Goal: Task Accomplishment & Management: Manage account settings

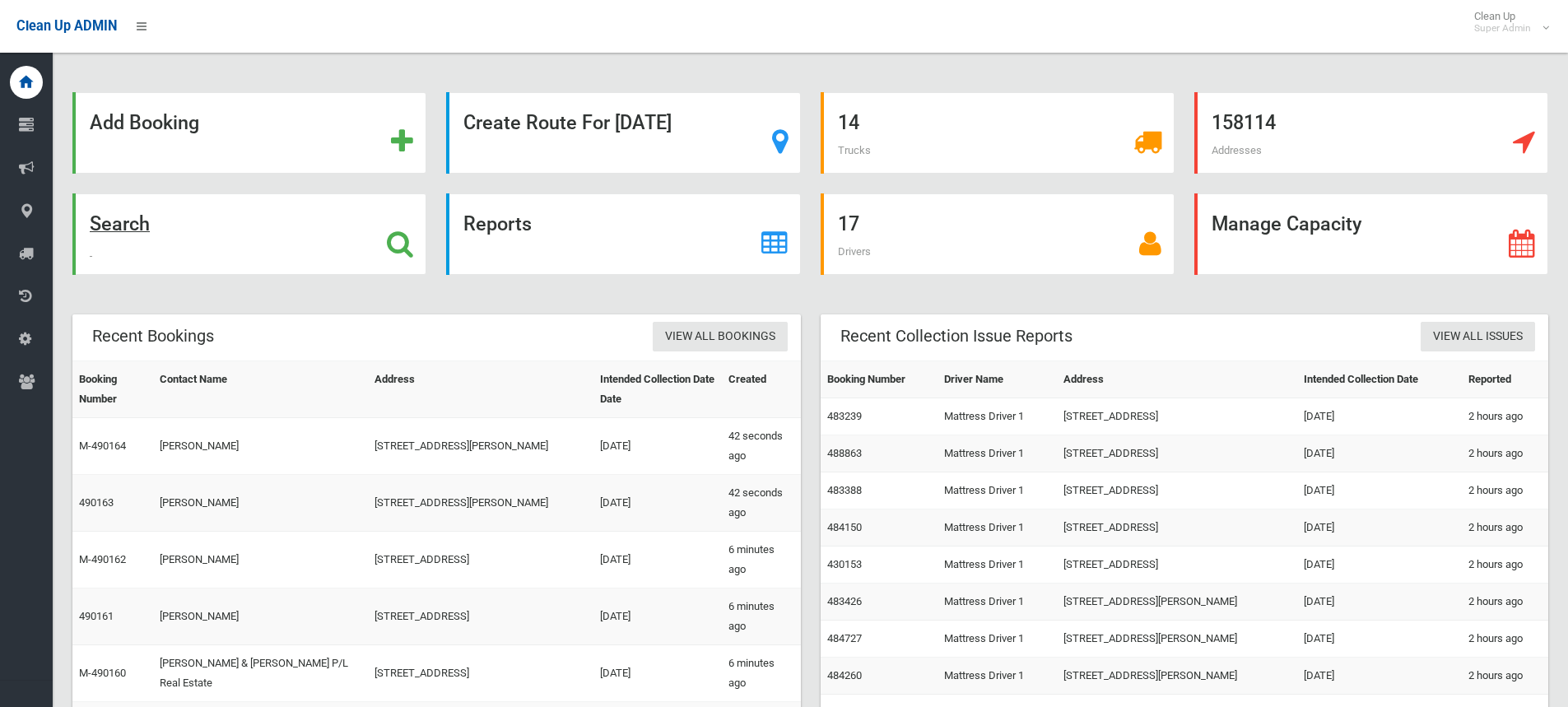
click at [396, 235] on icon at bounding box center [399, 243] width 26 height 28
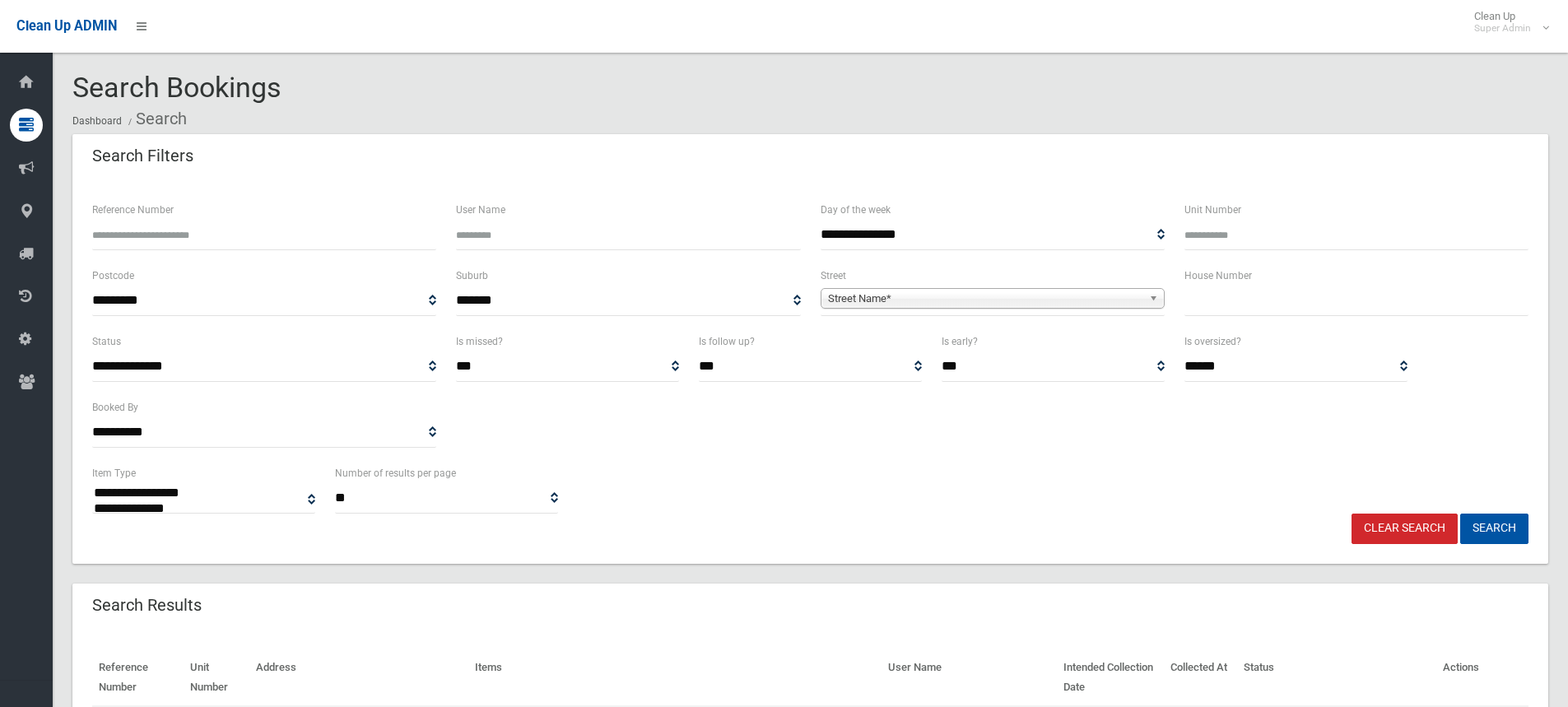
select select
click at [1317, 302] on input "text" at bounding box center [1356, 301] width 344 height 31
type input "**"
click at [919, 293] on span "Street Name*" at bounding box center [985, 298] width 315 height 20
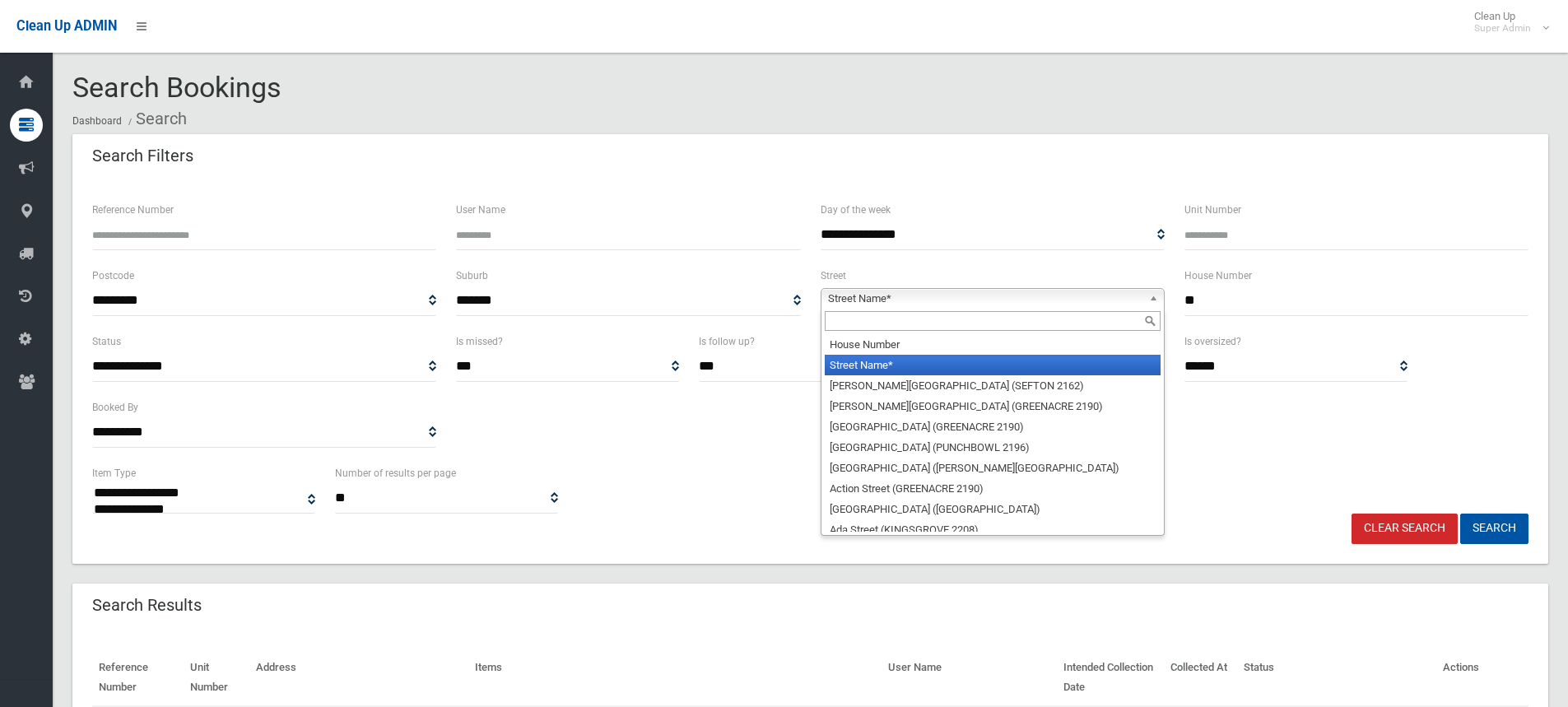
click at [851, 316] on input "text" at bounding box center [992, 320] width 336 height 20
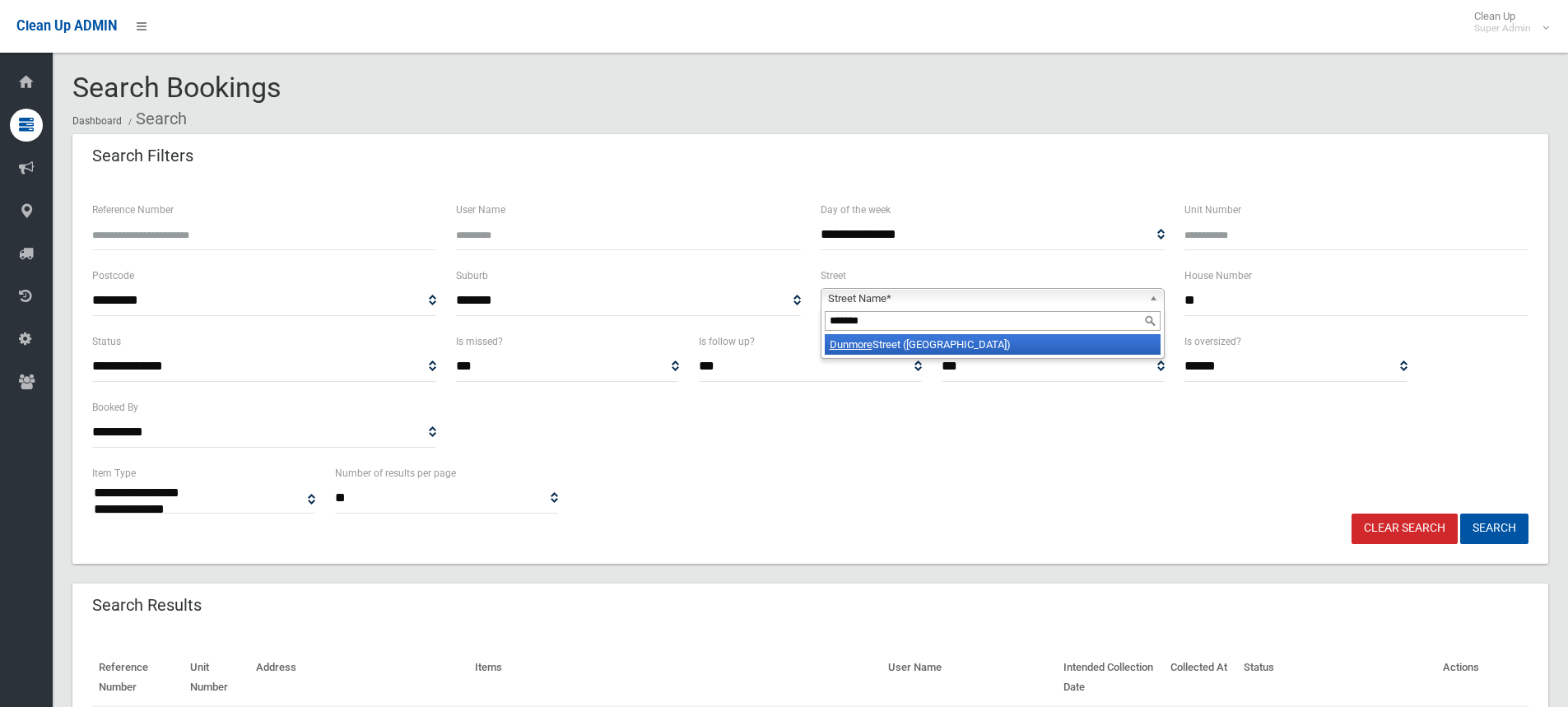
type input "*******"
click at [911, 349] on li "Dunmore Street (CROYDON PARK 2133)" at bounding box center [992, 343] width 336 height 20
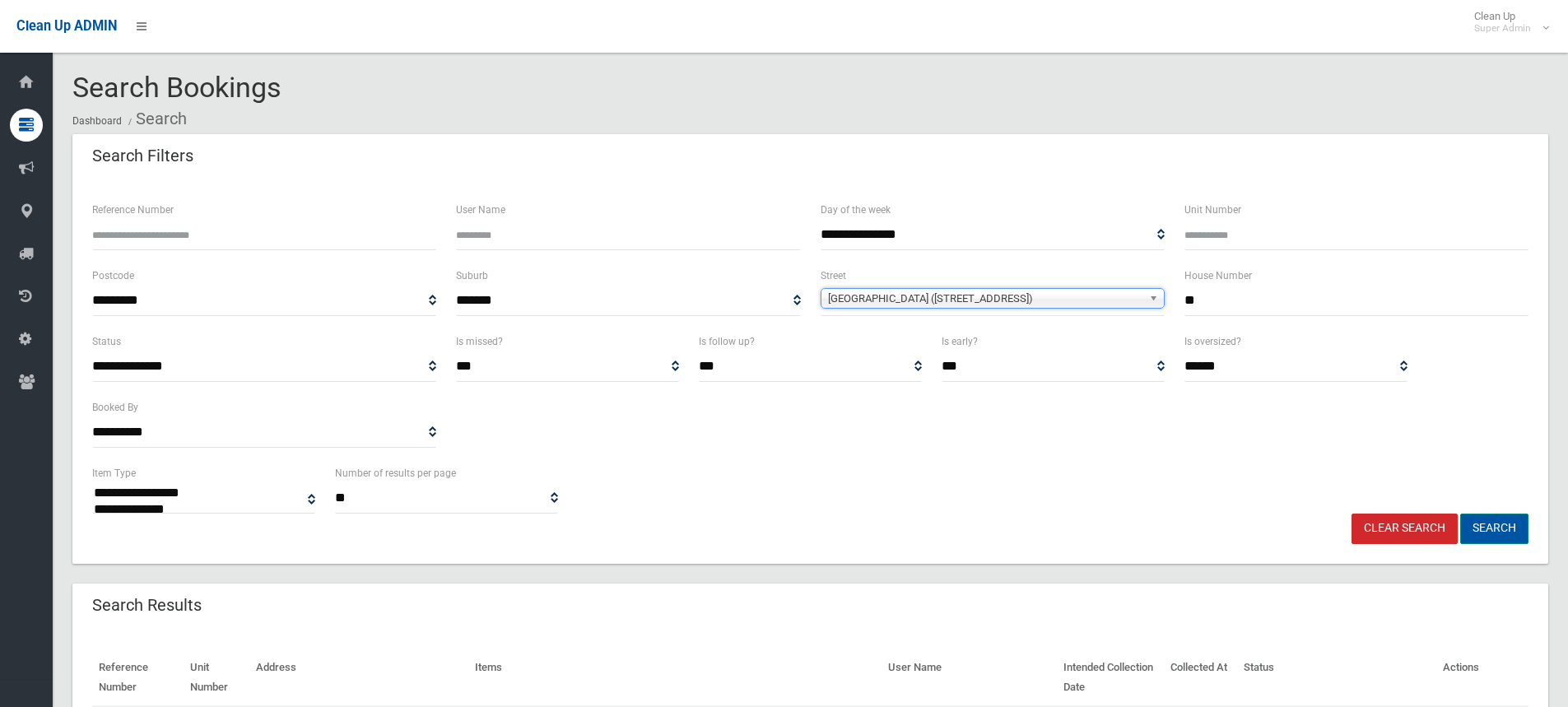
click at [1493, 519] on button "Search" at bounding box center [1494, 529] width 68 height 31
select select
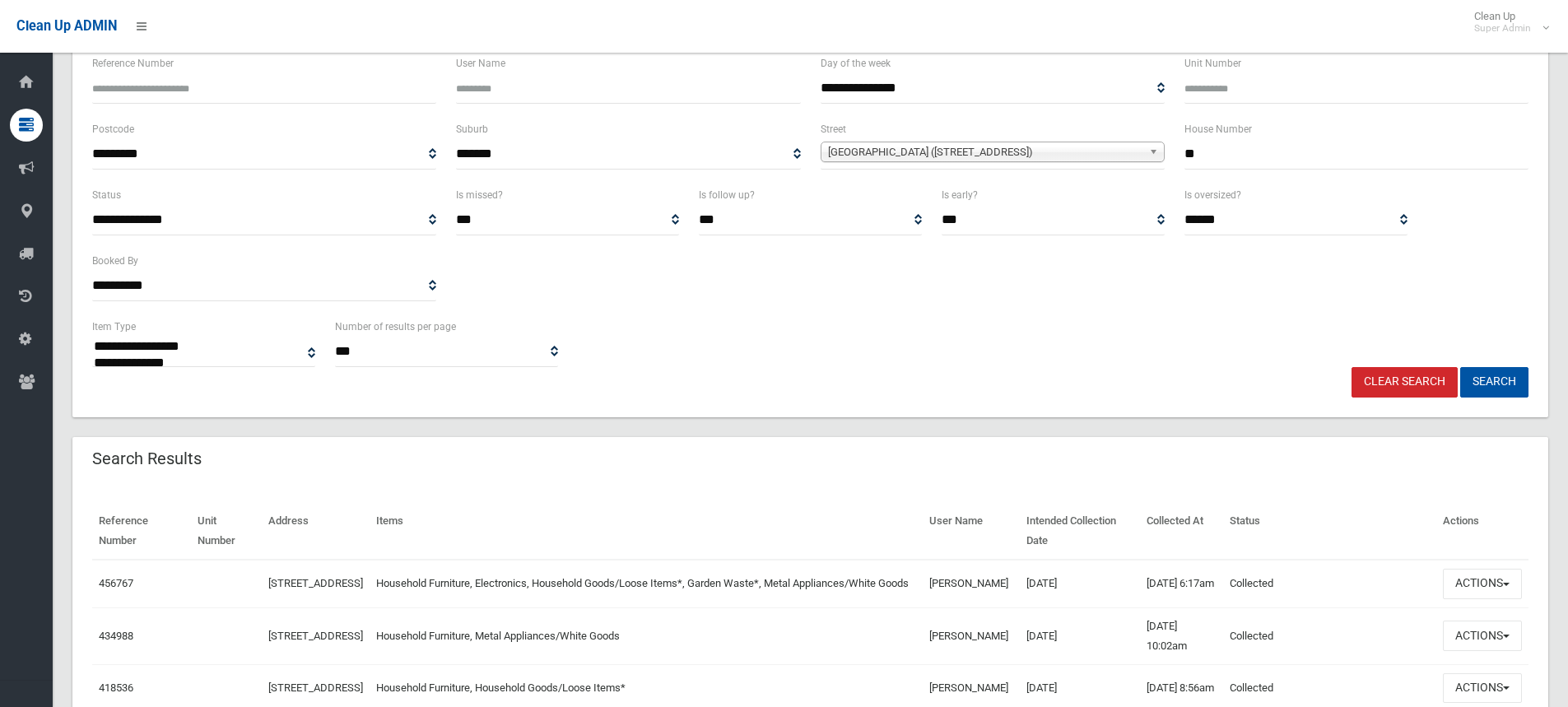
scroll to position [412, 0]
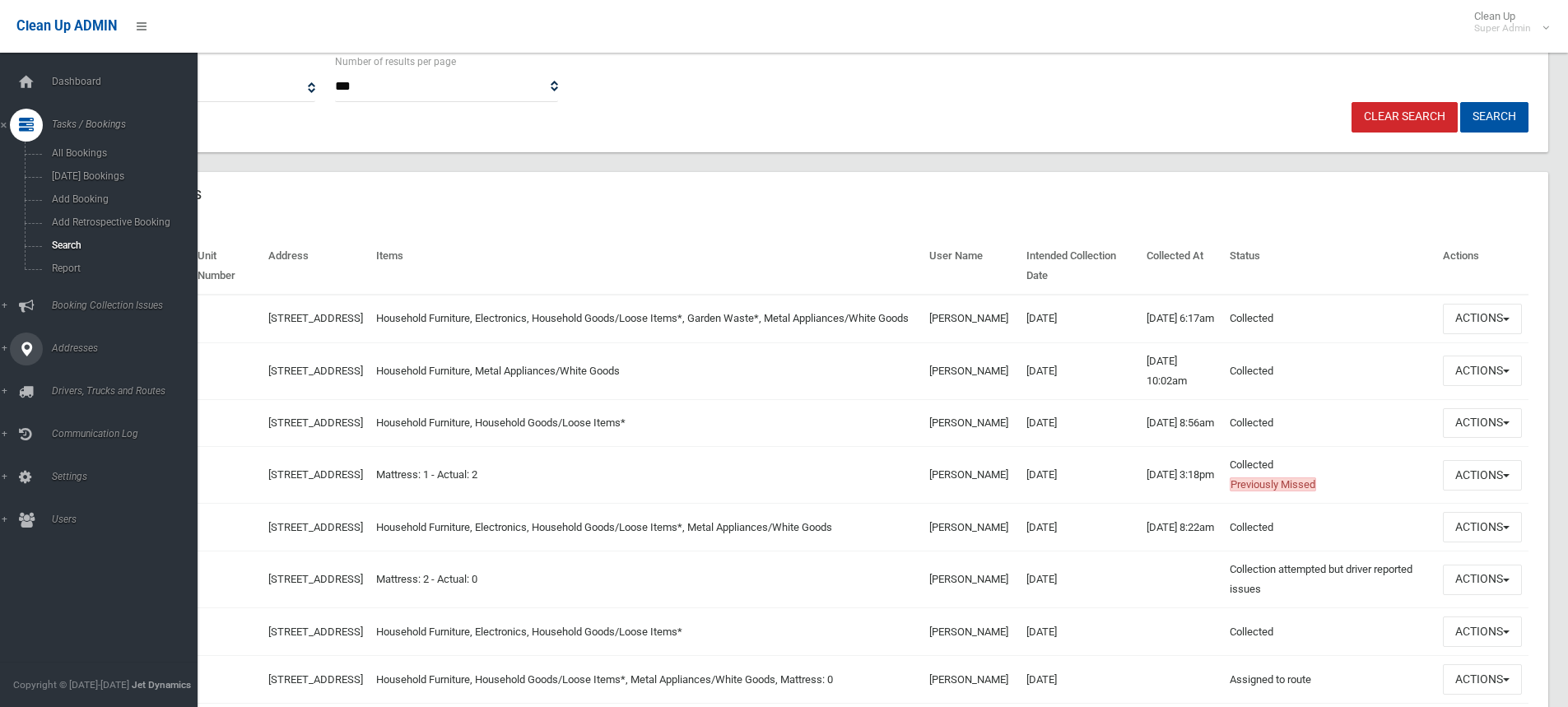
click at [33, 349] on icon at bounding box center [26, 349] width 14 height 33
click at [86, 235] on span "All Addresses" at bounding box center [121, 239] width 149 height 12
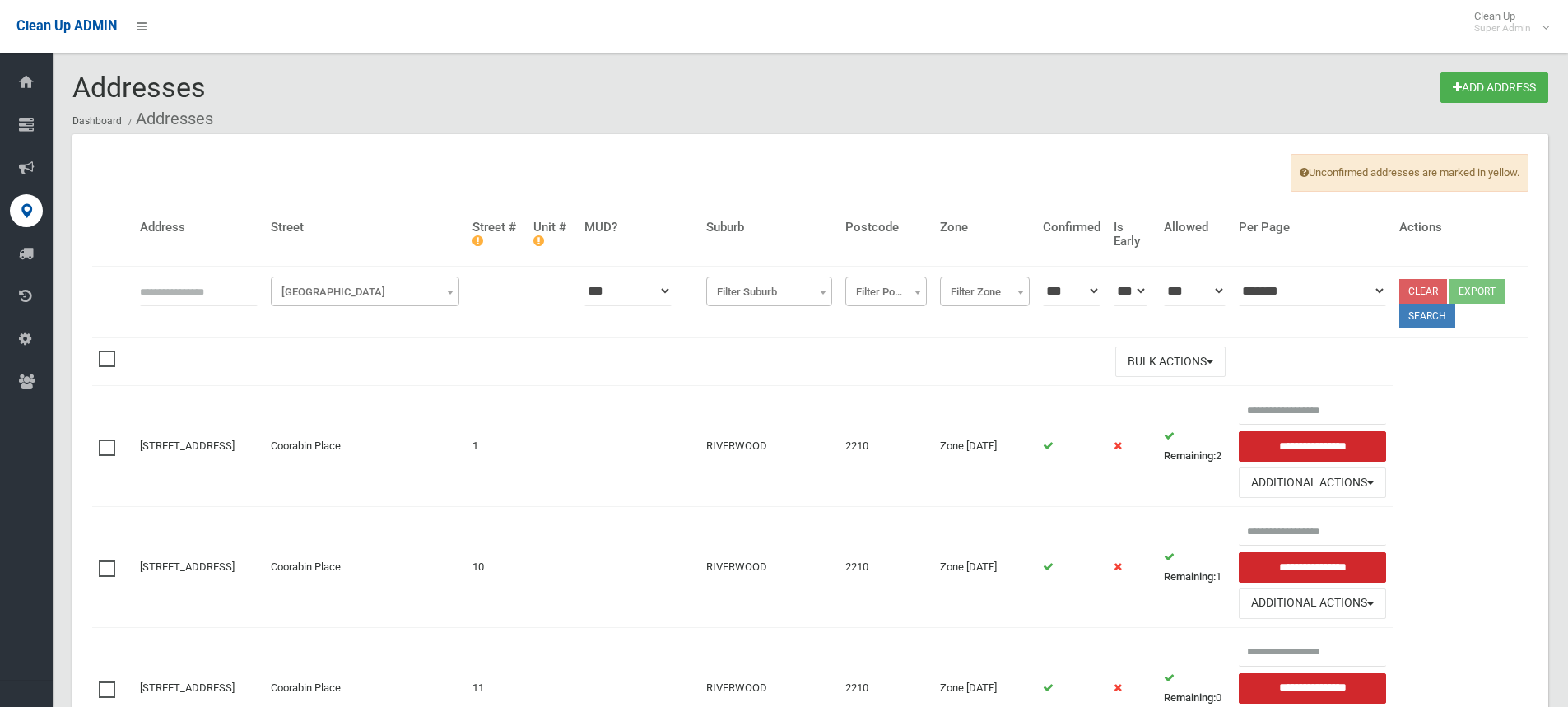
click at [206, 283] on input "text" at bounding box center [198, 291] width 117 height 31
type input "**********"
click button at bounding box center [0, 0] width 0 height 0
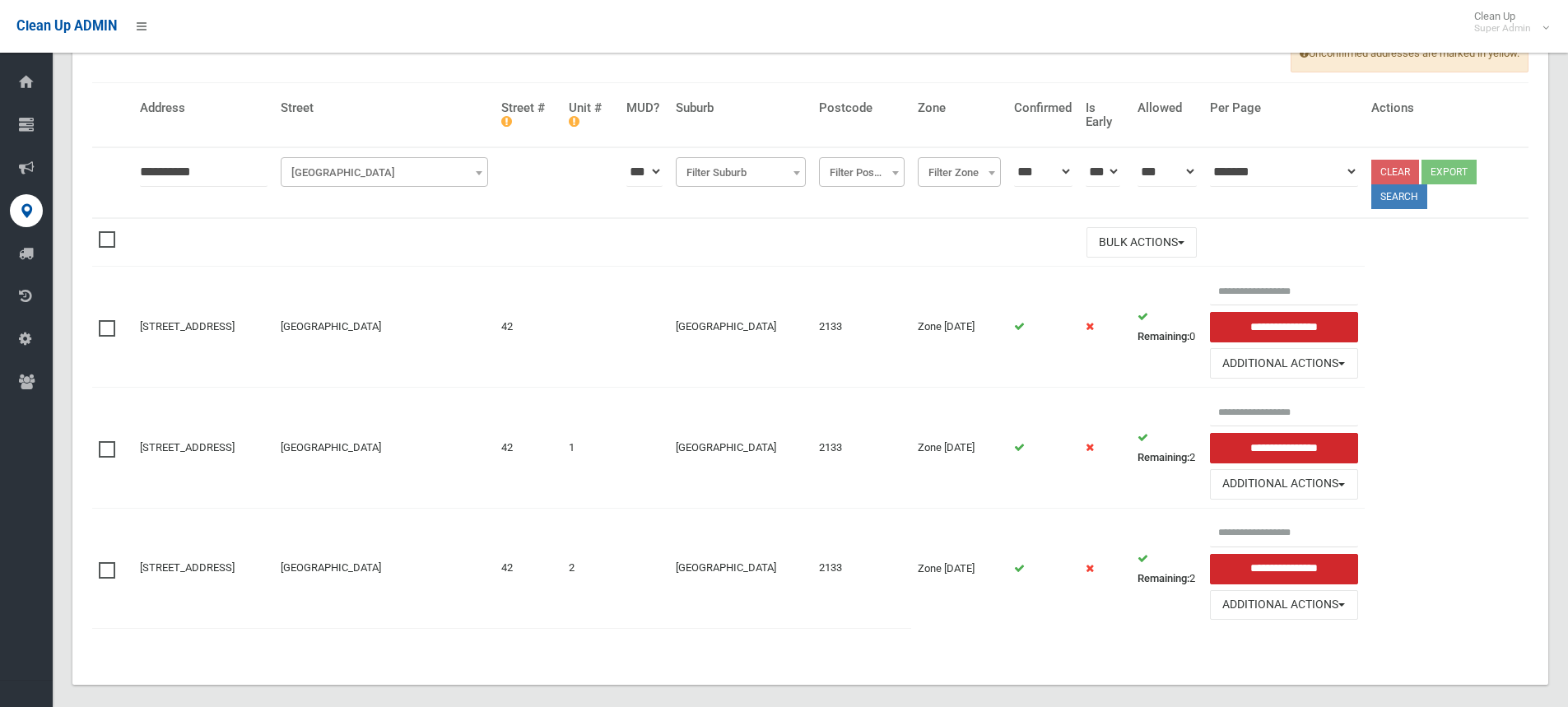
scroll to position [138, 0]
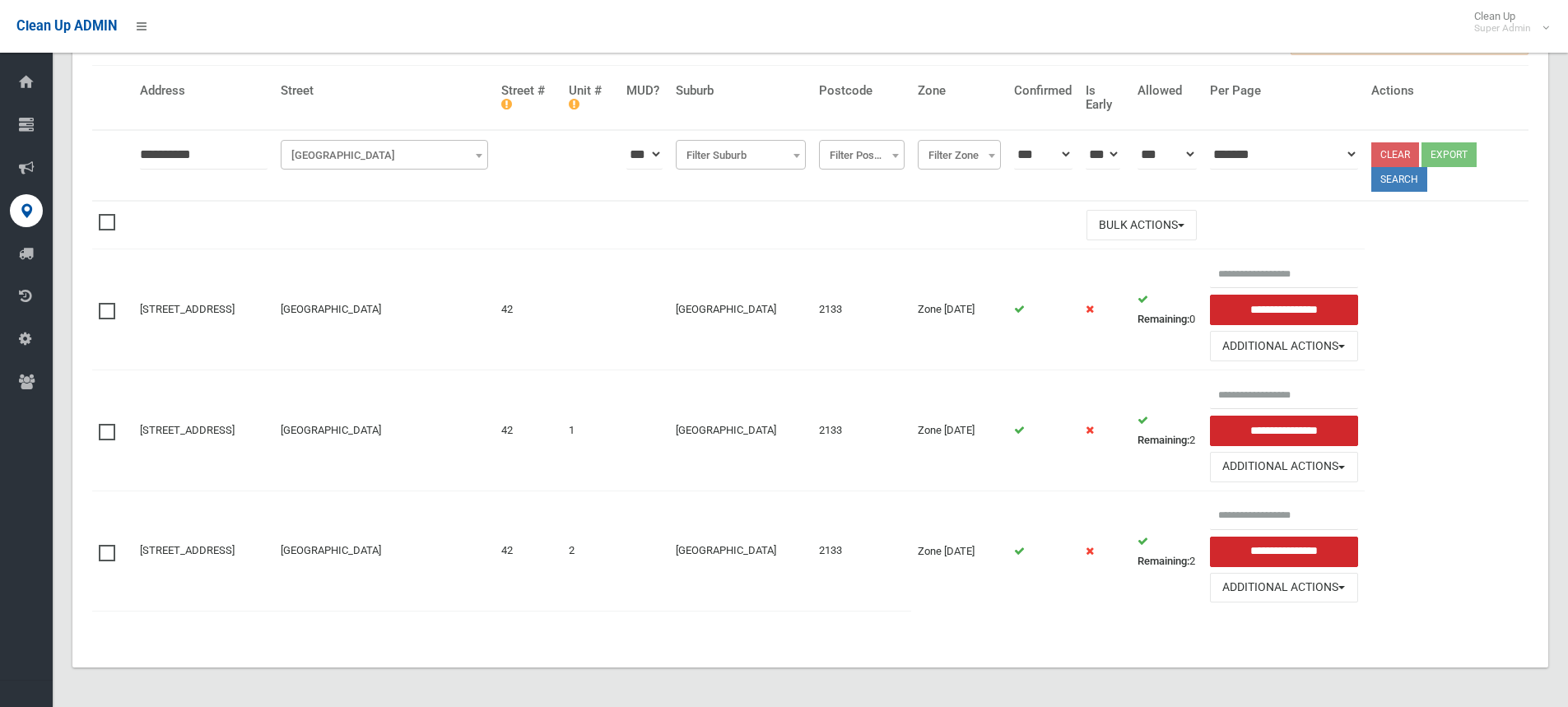
click at [106, 424] on span at bounding box center [112, 424] width 25 height 0
click at [109, 544] on span at bounding box center [112, 544] width 25 height 0
click at [1173, 235] on button "Bulk Actions" at bounding box center [1142, 225] width 111 height 31
click at [1192, 258] on link "Delete Selected" at bounding box center [1185, 259] width 196 height 28
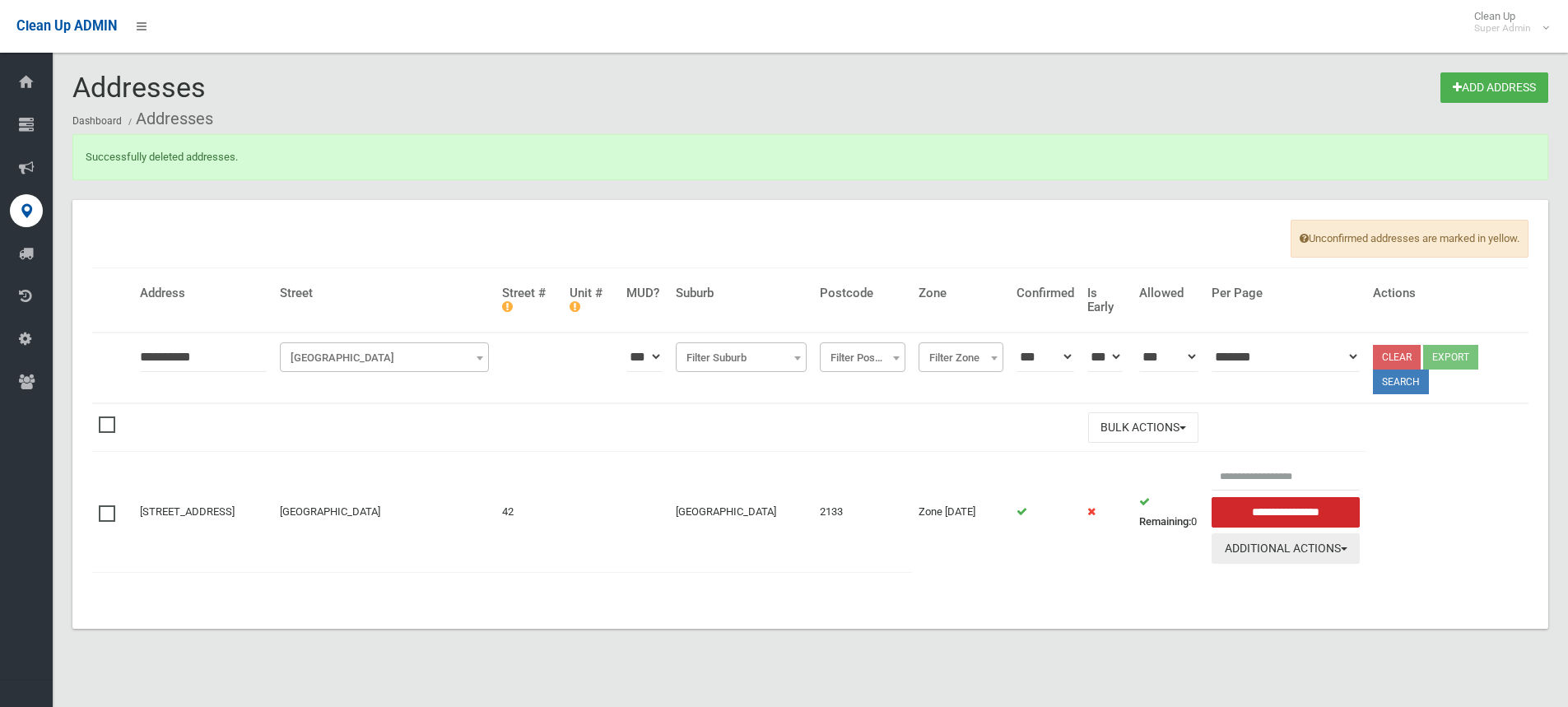
click at [1326, 549] on button "Additional Actions" at bounding box center [1286, 549] width 148 height 31
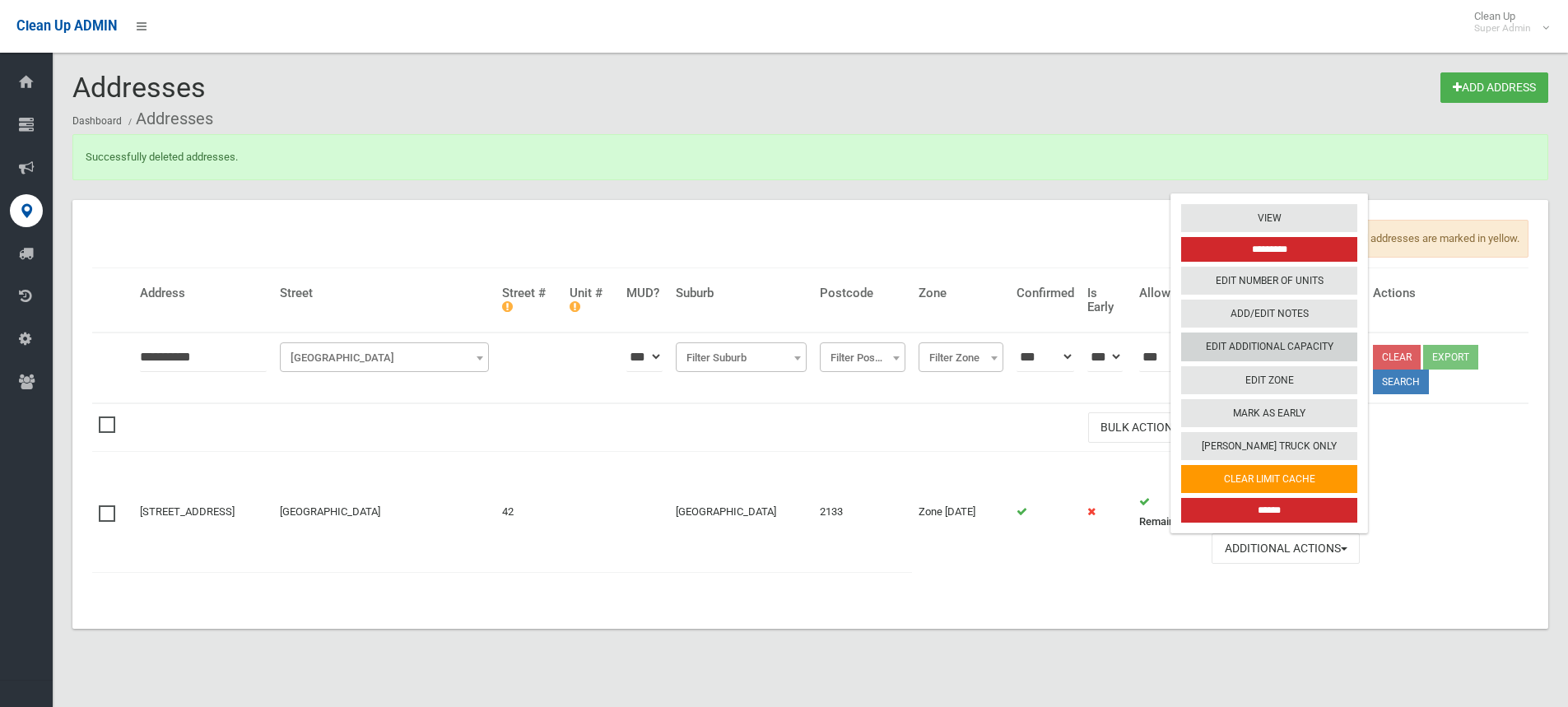
click at [1289, 345] on link "Edit Additional Capacity" at bounding box center [1269, 347] width 176 height 28
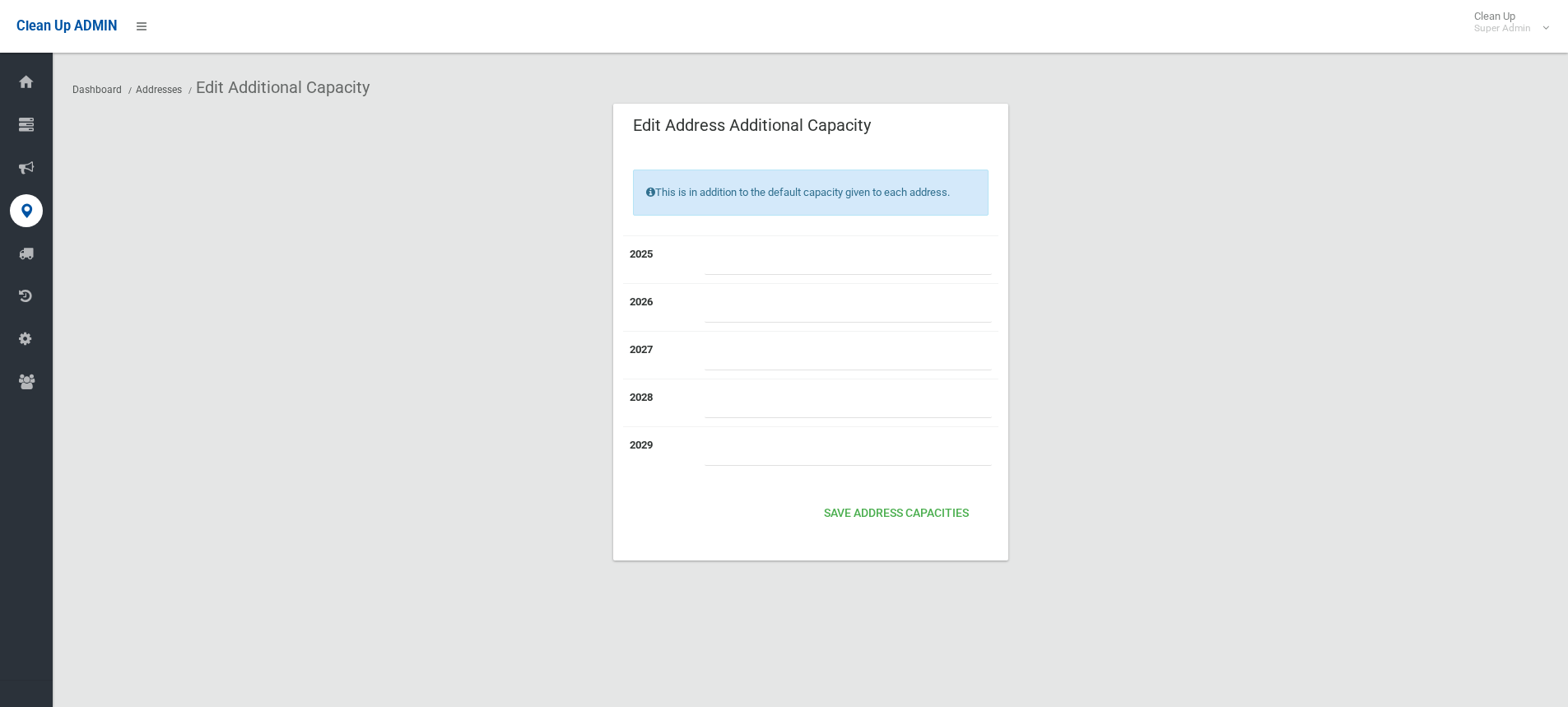
click at [850, 251] on input "number" at bounding box center [847, 260] width 288 height 31
type input "*"
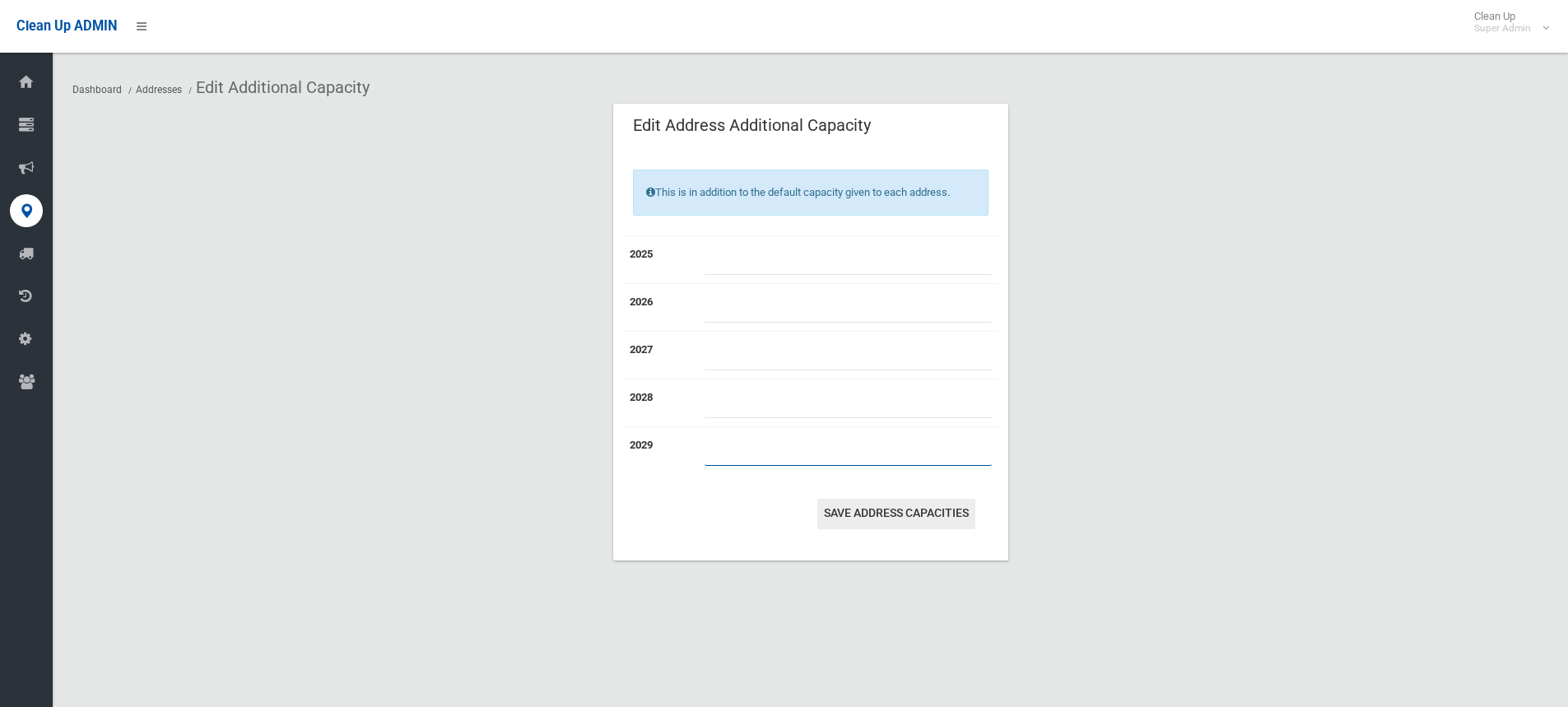
type input "*"
click at [875, 516] on button "Save Address capacities" at bounding box center [897, 515] width 158 height 31
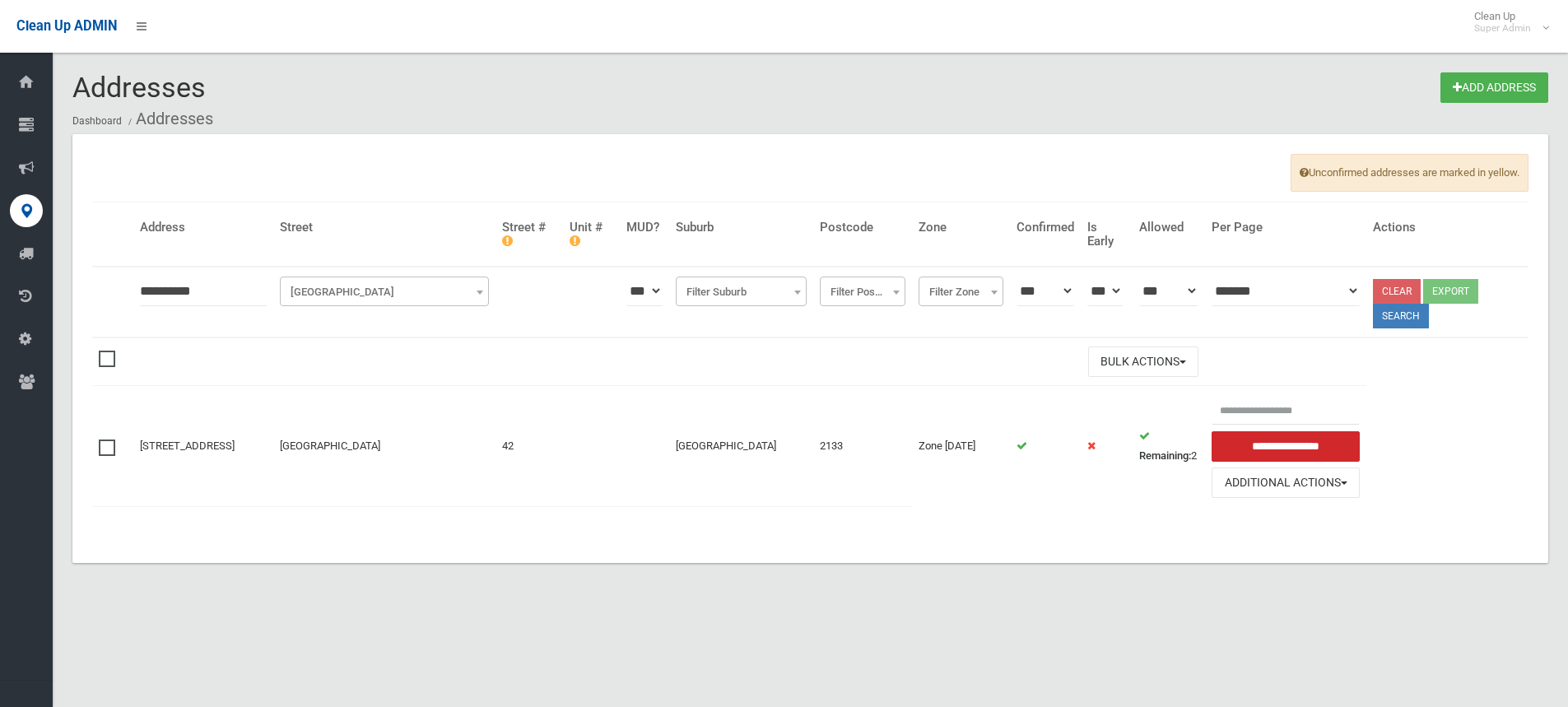
click at [376, 483] on td "[GEOGRAPHIC_DATA]" at bounding box center [384, 445] width 222 height 120
